Goal: Entertainment & Leisure: Consume media (video, audio)

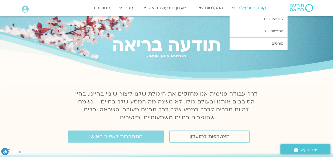
click at [234, 9] on icon at bounding box center [233, 8] width 2 height 4
click at [268, 33] on link "התכניות שלי" at bounding box center [259, 31] width 58 height 12
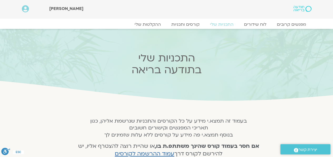
drag, startPoint x: 335, startPoint y: 19, endPoint x: 323, endPoint y: 3, distance: 20.5
click at [264, 24] on link "לוח שידורים" at bounding box center [254, 24] width 39 height 6
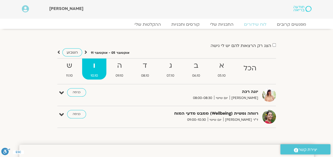
drag, startPoint x: 335, startPoint y: 16, endPoint x: 337, endPoint y: -7, distance: 23.5
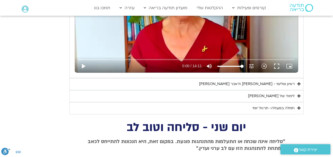
scroll to position [334, 0]
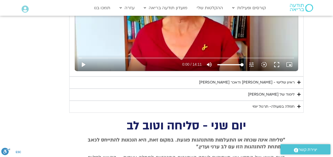
drag, startPoint x: 335, startPoint y: 102, endPoint x: 328, endPoint y: 50, distance: 52.4
click at [300, 82] on icon "Accordion. Open links with Enter or Space, close with Escape, and navigate with…" at bounding box center [298, 83] width 3 height 4
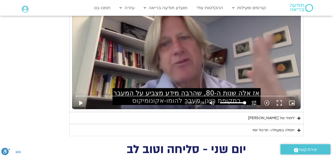
scroll to position [442, 0]
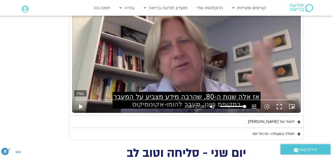
click at [80, 106] on button "play_arrow" at bounding box center [80, 106] width 13 height 13
type input "1.209144"
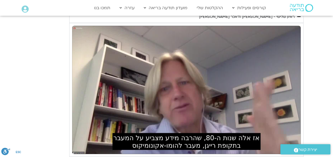
scroll to position [411, 0]
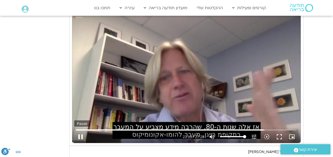
click at [81, 135] on button "pause" at bounding box center [80, 137] width 13 height 13
type input "1393.271742"
